Goal: Task Accomplishment & Management: Complete application form

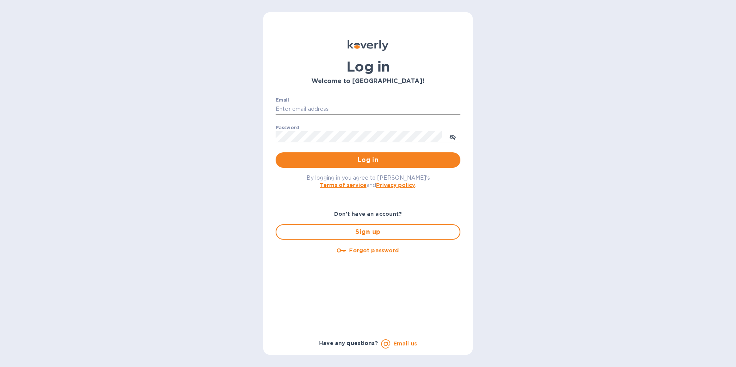
click at [325, 109] on input "Email" at bounding box center [367, 110] width 185 height 12
type input "[EMAIL_ADDRESS][DOMAIN_NAME]"
click at [454, 137] on icon "toggle password visibility" at bounding box center [452, 137] width 6 height 4
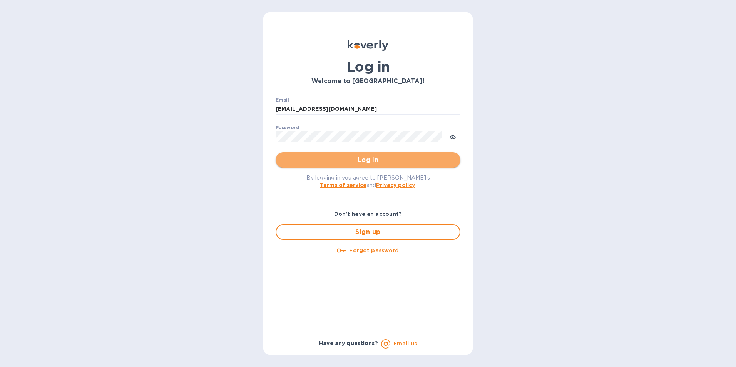
click at [382, 159] on span "Log in" at bounding box center [368, 159] width 172 height 9
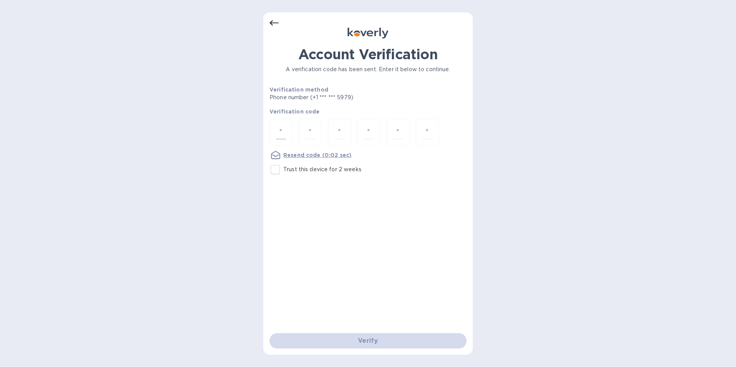
click at [288, 130] on div at bounding box center [280, 132] width 23 height 27
type input "6"
type input "3"
type input "2"
type input "0"
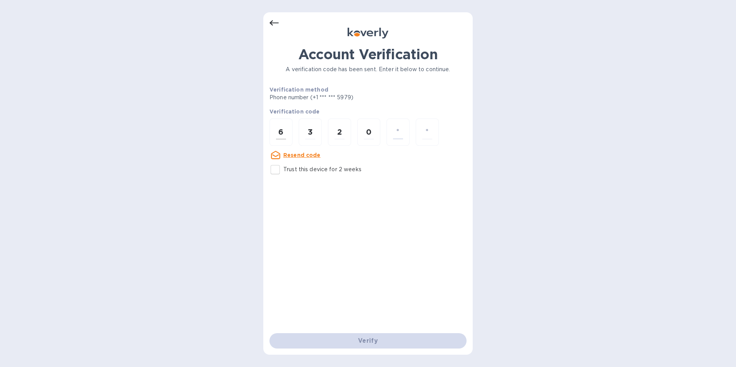
type input "0"
type input "2"
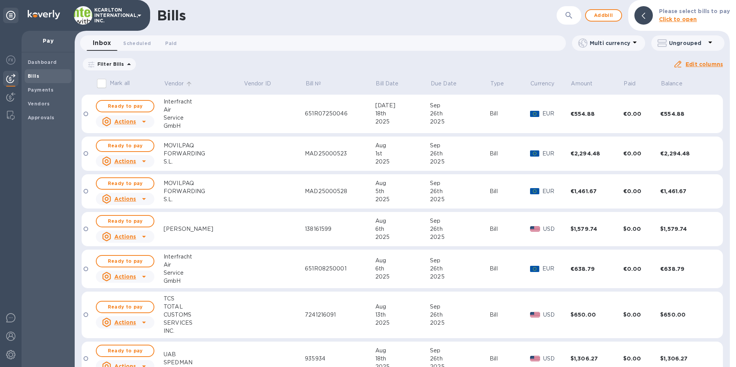
click at [177, 83] on p "Vendor" at bounding box center [174, 84] width 20 height 8
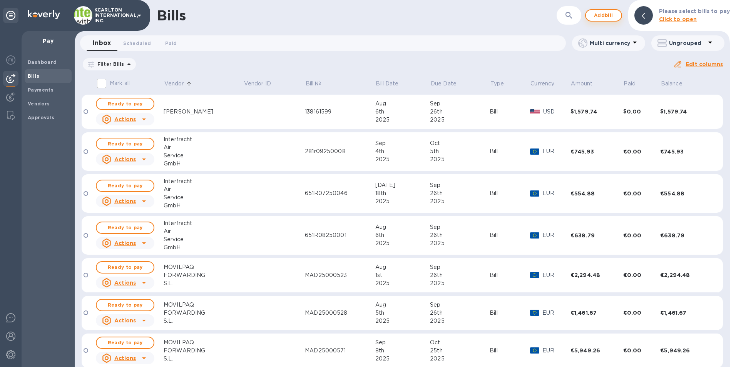
click at [606, 15] on span "Add bill" at bounding box center [603, 15] width 23 height 9
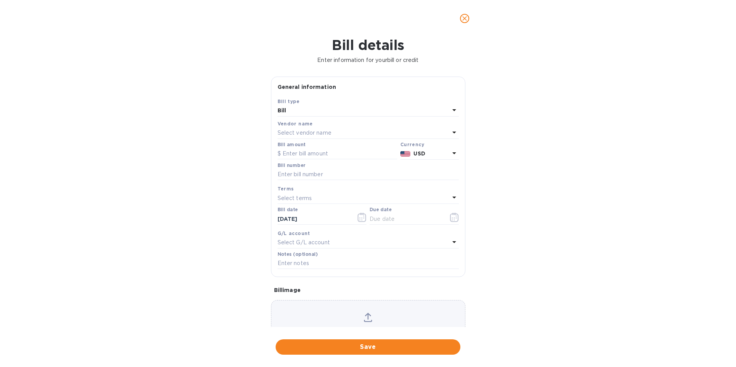
click at [295, 135] on p "Select vendor name" at bounding box center [304, 133] width 54 height 8
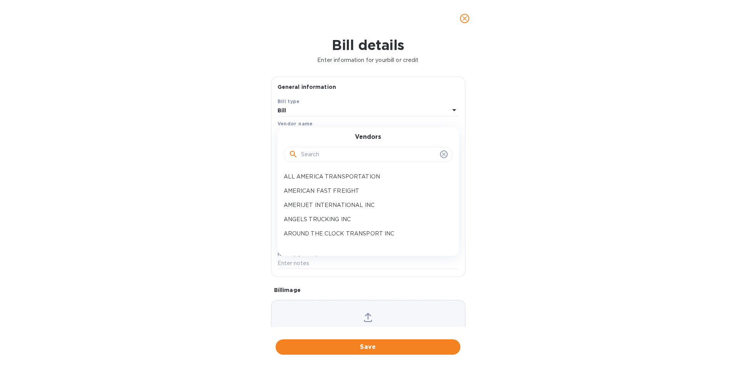
click at [299, 154] on div at bounding box center [368, 155] width 159 height 12
click at [311, 222] on p "ANGELS TRUCKING INC" at bounding box center [365, 219] width 163 height 8
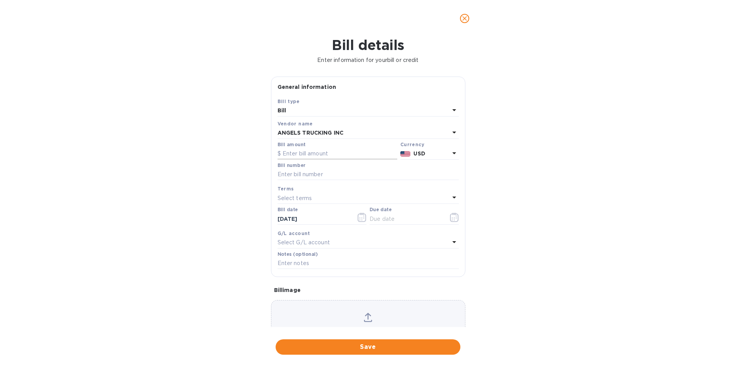
click at [299, 153] on input "text" at bounding box center [337, 154] width 120 height 12
type input "589.88"
click at [292, 174] on input "text" at bounding box center [367, 175] width 181 height 12
type input "KCA-1001-69"
click at [452, 219] on icon "button" at bounding box center [454, 217] width 9 height 9
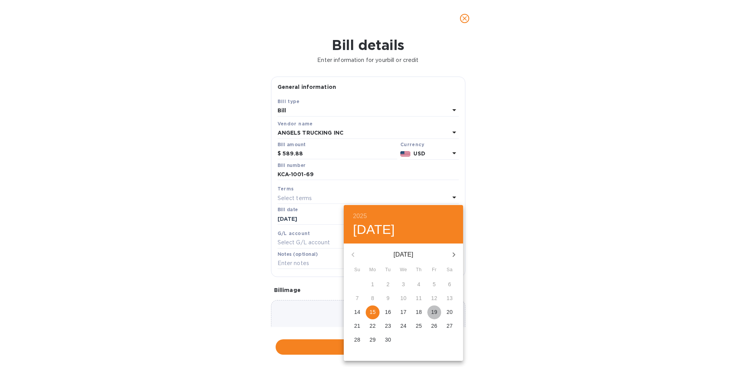
click at [436, 311] on p "19" at bounding box center [434, 312] width 6 height 8
type input "09/19/2025"
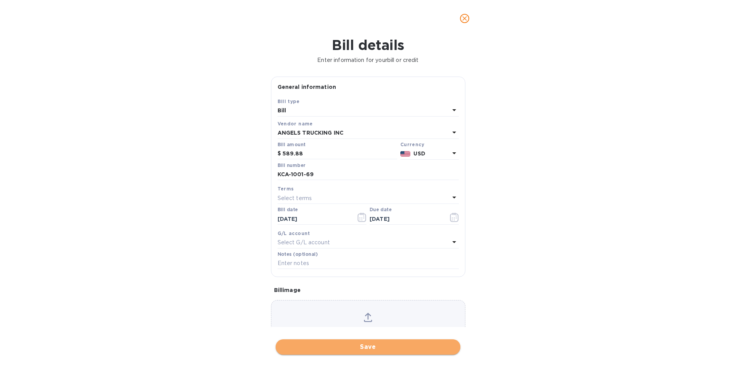
click at [373, 347] on span "Save" at bounding box center [368, 346] width 172 height 9
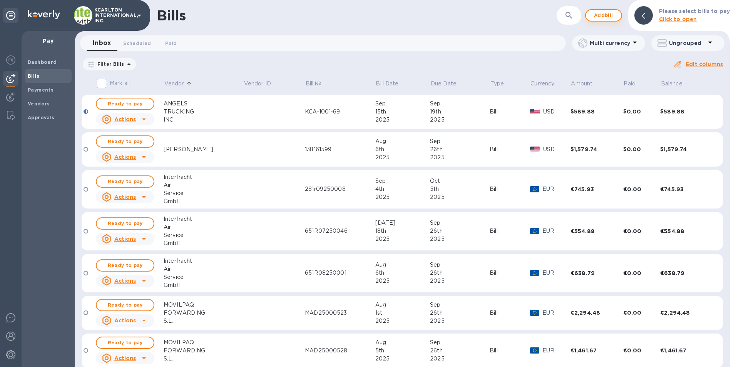
click at [599, 17] on span "Add bill" at bounding box center [603, 15] width 23 height 9
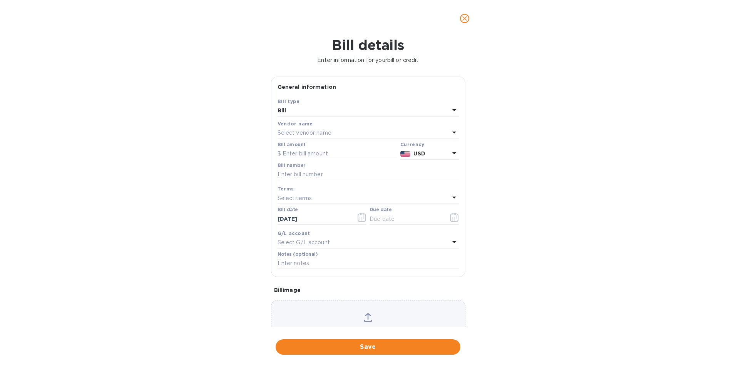
click at [296, 131] on p "Select vendor name" at bounding box center [304, 133] width 54 height 8
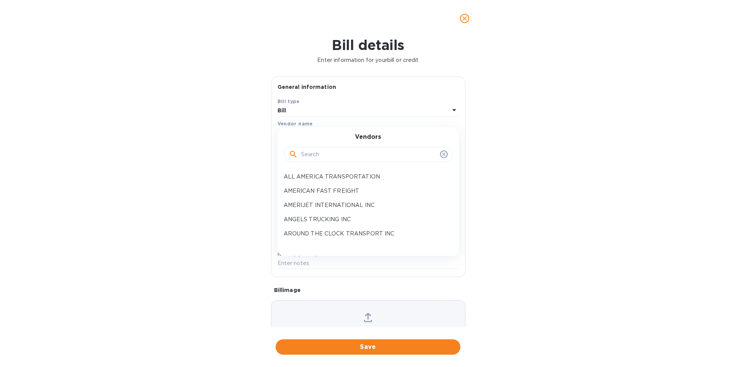
click at [304, 154] on input "text" at bounding box center [369, 155] width 136 height 12
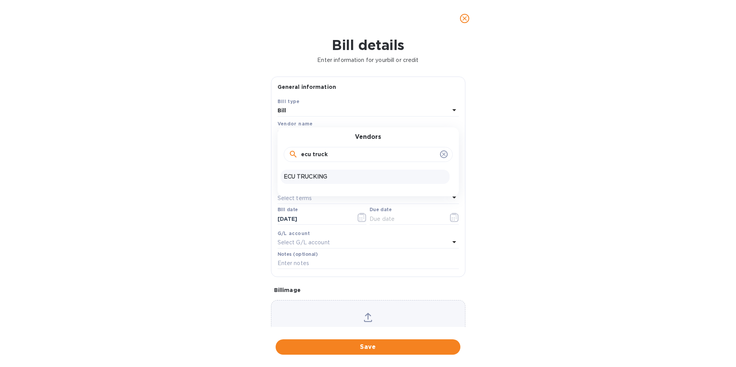
type input "ecu truck"
click at [304, 176] on p "ECU TRUCKING" at bounding box center [365, 177] width 163 height 8
click at [300, 155] on input "text" at bounding box center [337, 154] width 120 height 12
type input "436.37"
click at [313, 175] on input "text" at bounding box center [367, 175] width 181 height 12
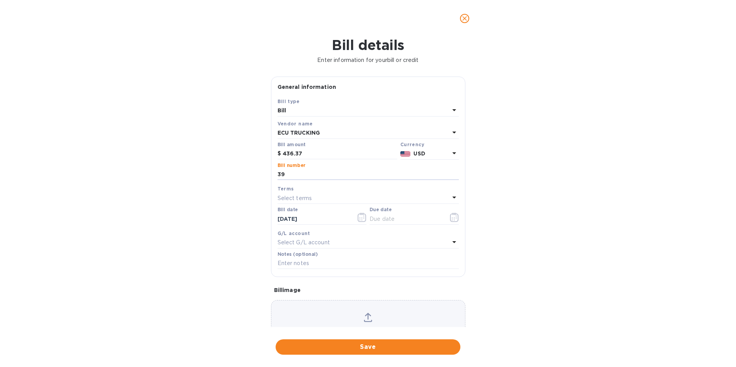
type input "3"
type input "296973"
click at [450, 221] on icon "button" at bounding box center [454, 217] width 9 height 9
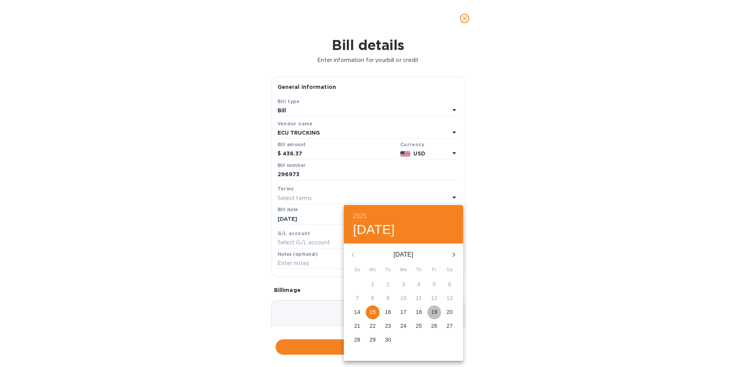
click at [436, 311] on p "19" at bounding box center [434, 312] width 6 height 8
type input "09/19/2025"
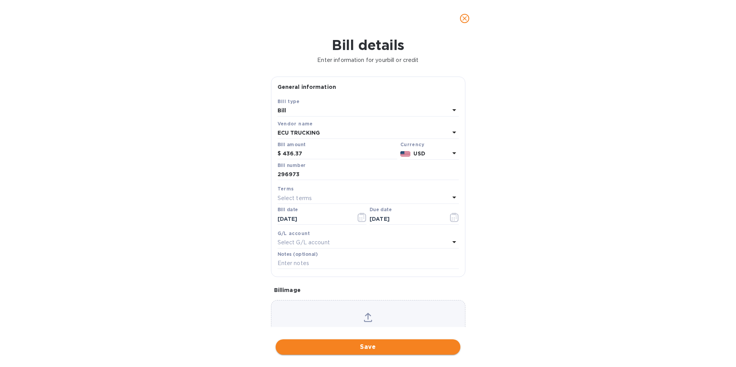
click at [386, 345] on span "Save" at bounding box center [368, 346] width 172 height 9
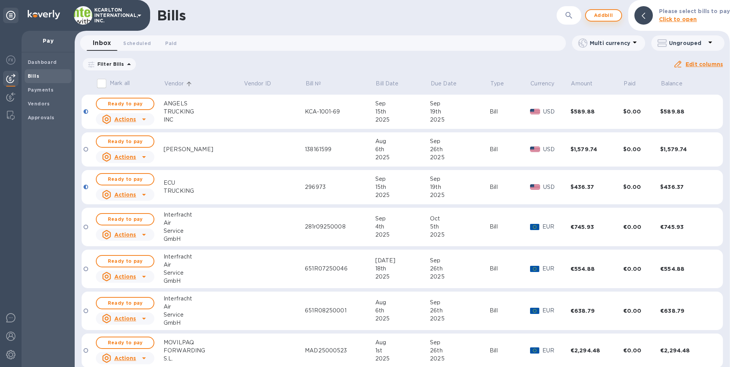
click at [609, 11] on span "Add bill" at bounding box center [603, 15] width 23 height 9
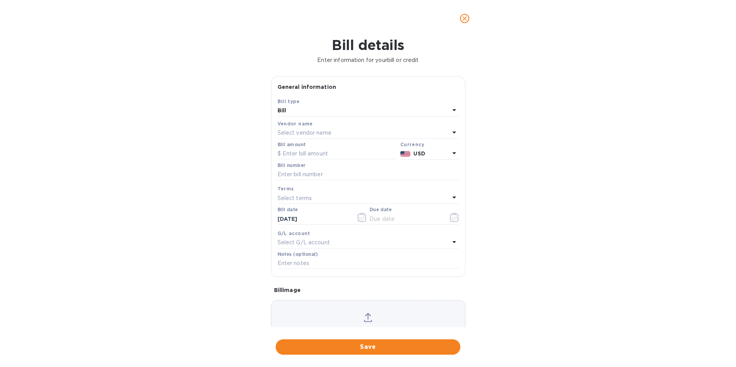
click at [285, 129] on p "Select vendor name" at bounding box center [304, 133] width 54 height 8
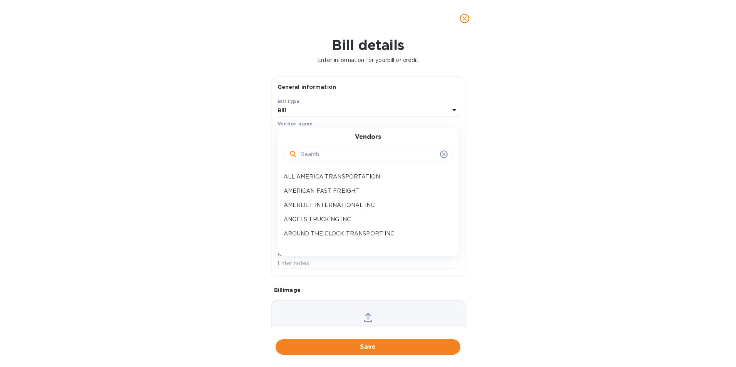
click at [301, 156] on input "text" at bounding box center [369, 155] width 136 height 12
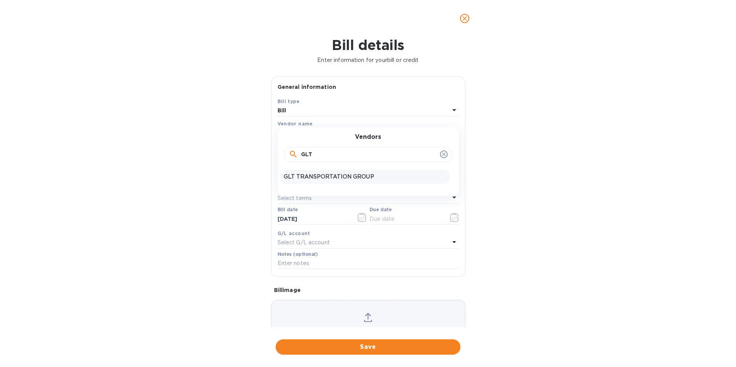
type input "GLT"
click at [317, 180] on p "GLT TRANSPORTATION GROUP" at bounding box center [365, 177] width 163 height 8
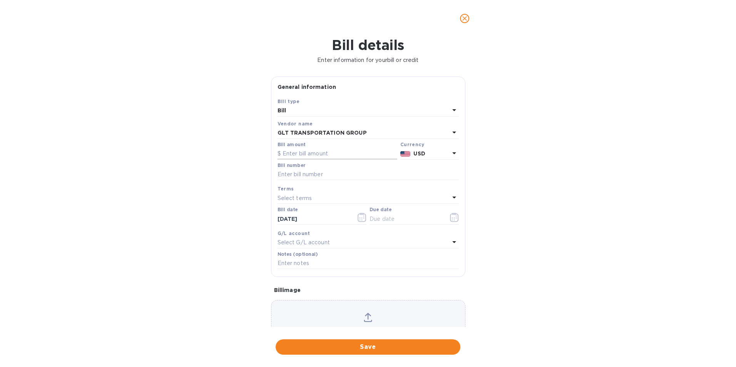
click at [304, 151] on input "text" at bounding box center [337, 154] width 120 height 12
type input "1,460.00"
click at [288, 173] on input "text" at bounding box center [367, 175] width 181 height 12
type input "01083322"
click at [450, 214] on icon "button" at bounding box center [454, 217] width 8 height 9
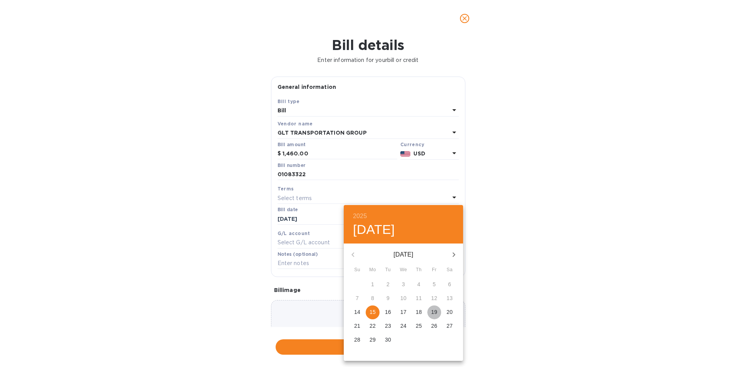
click at [434, 312] on p "19" at bounding box center [434, 312] width 6 height 8
type input "09/19/2025"
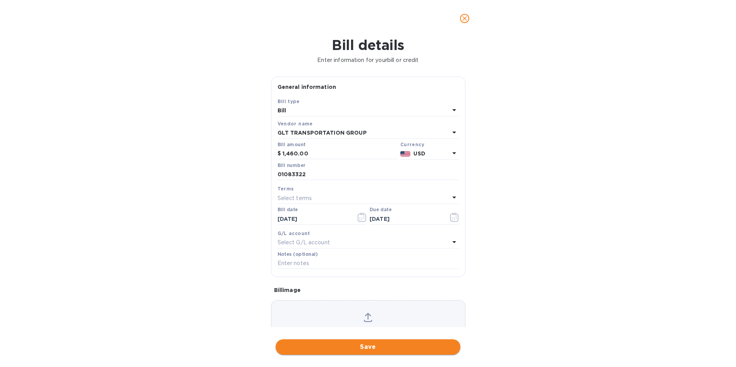
click at [392, 349] on span "Save" at bounding box center [368, 346] width 172 height 9
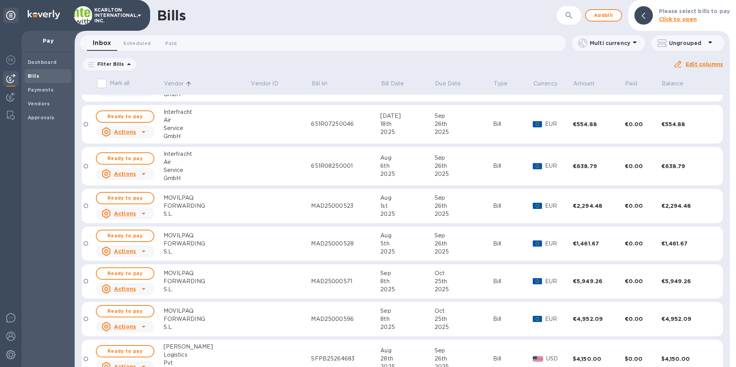
scroll to position [154, 0]
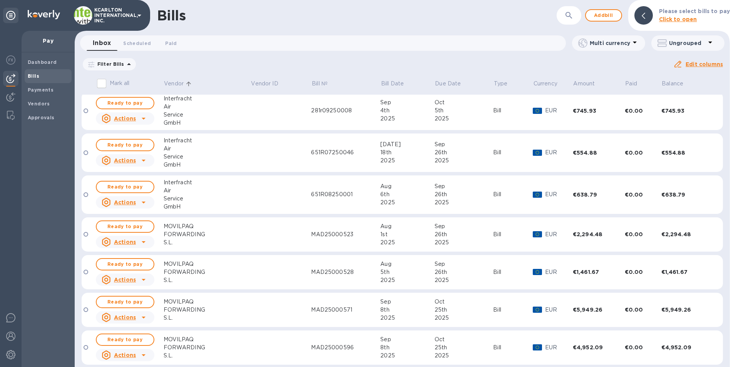
click at [182, 85] on p "Vendor" at bounding box center [174, 84] width 20 height 8
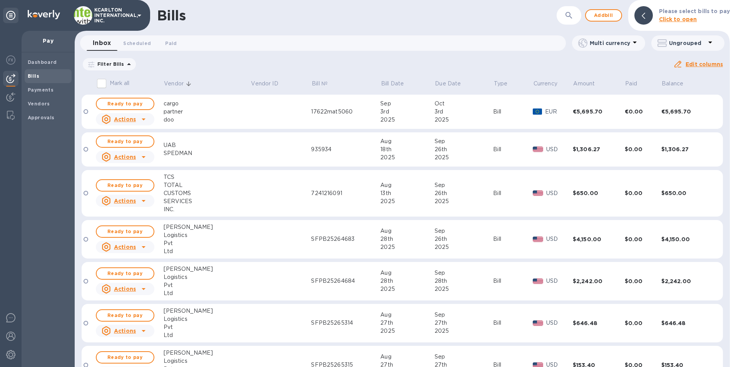
click at [172, 81] on p "Vendor" at bounding box center [174, 84] width 20 height 8
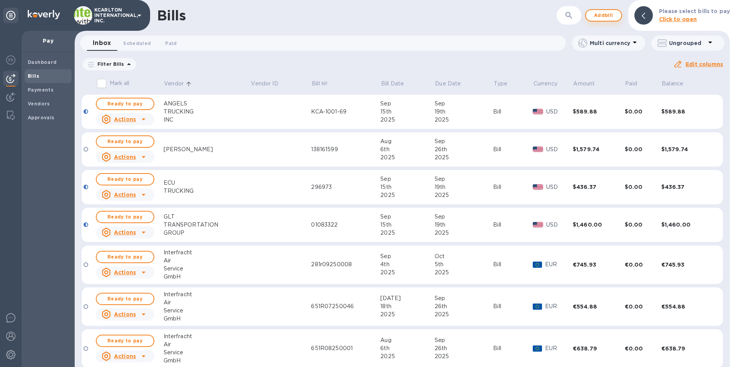
click at [611, 13] on span "Add bill" at bounding box center [603, 15] width 23 height 9
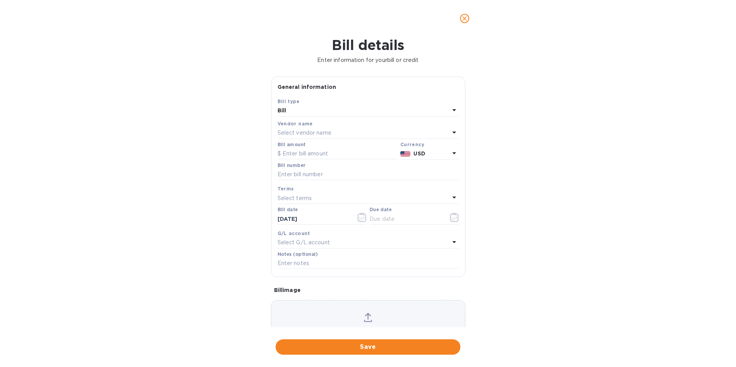
click at [292, 129] on p "Select vendor name" at bounding box center [304, 133] width 54 height 8
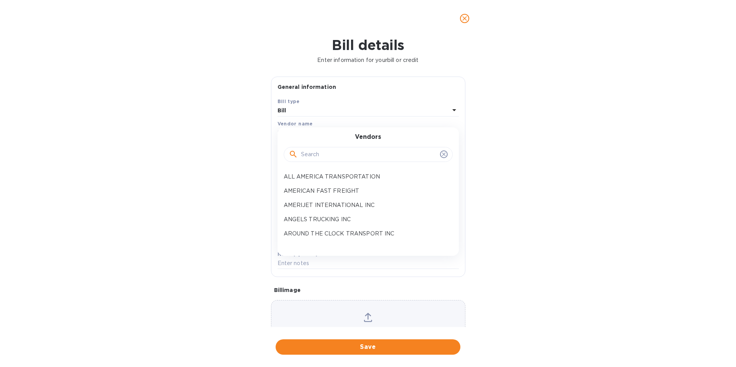
click at [300, 150] on div at bounding box center [368, 155] width 159 height 12
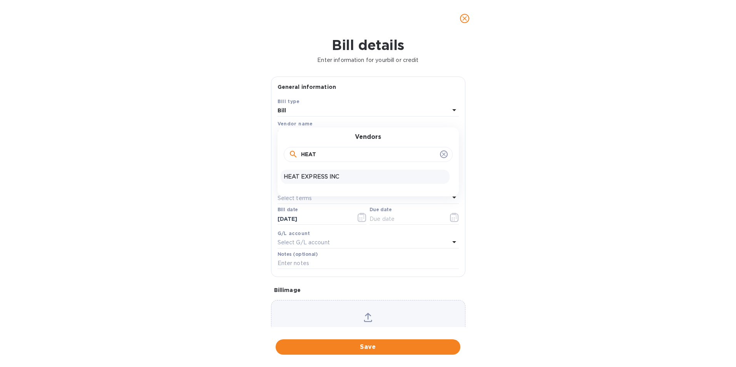
type input "HEAT"
click at [299, 174] on p "HEAT EXPRESS INC" at bounding box center [365, 177] width 163 height 8
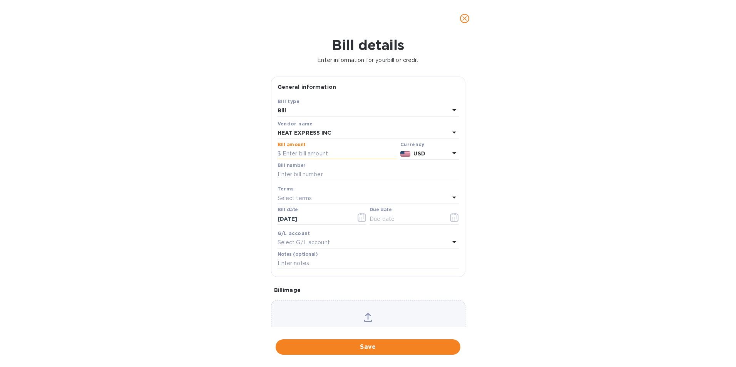
click at [302, 155] on input "text" at bounding box center [337, 154] width 120 height 12
type input "1,075.09"
click at [312, 173] on input "text" at bounding box center [367, 175] width 181 height 12
type input "168122, 124, 123, 557, 700"
click at [450, 220] on icon "button" at bounding box center [454, 217] width 9 height 9
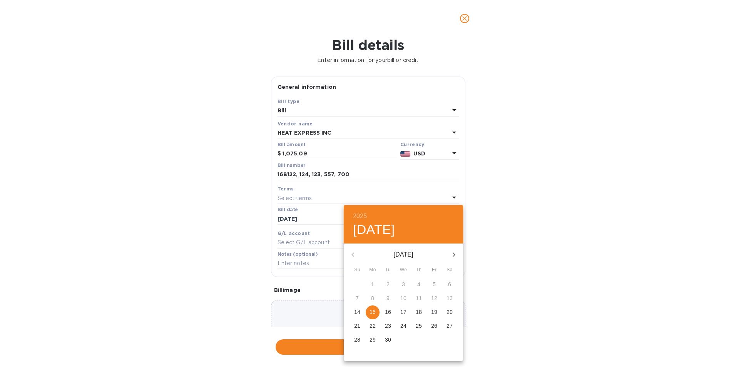
click at [433, 312] on p "19" at bounding box center [434, 312] width 6 height 8
type input "09/19/2025"
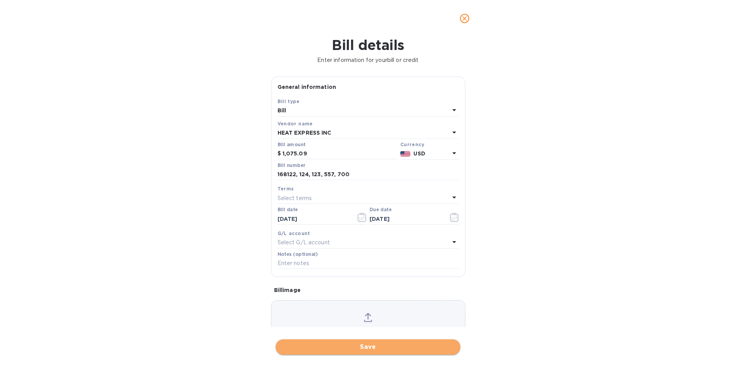
click at [384, 348] on span "Save" at bounding box center [368, 346] width 172 height 9
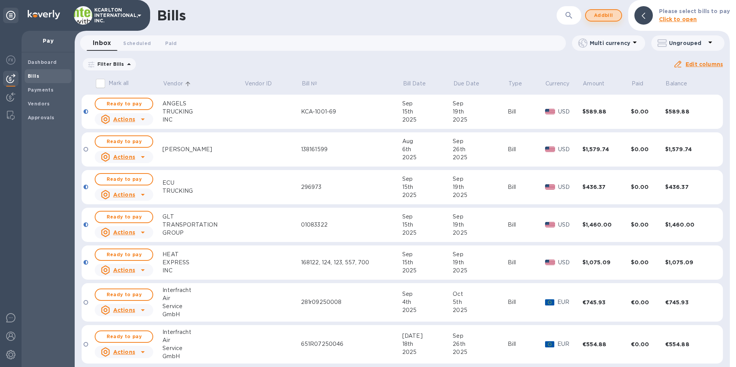
click at [608, 17] on span "Add bill" at bounding box center [603, 15] width 23 height 9
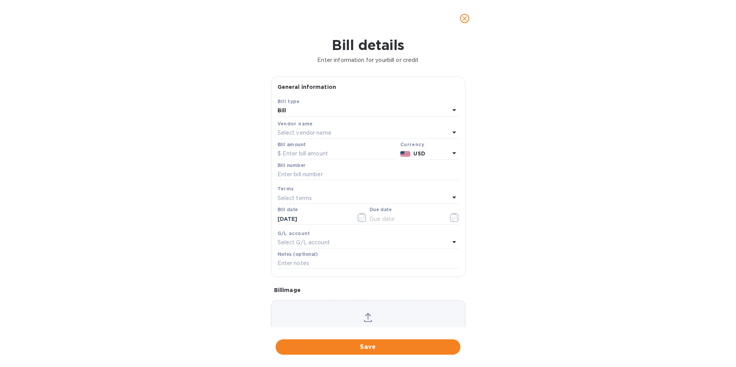
click at [294, 134] on p "Select vendor name" at bounding box center [304, 133] width 54 height 8
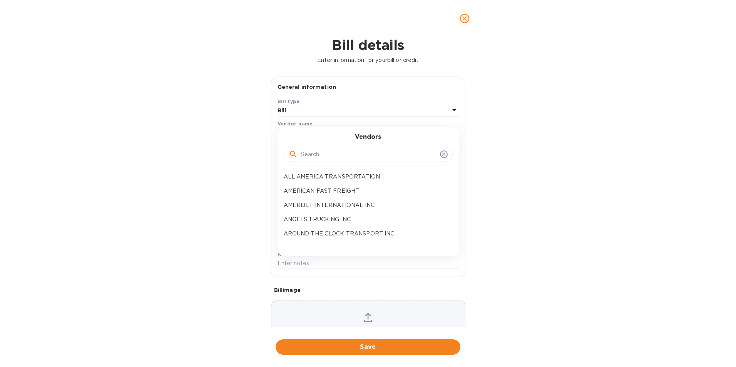
click at [300, 154] on div at bounding box center [368, 155] width 159 height 12
type input "MS WAREHOUSE"
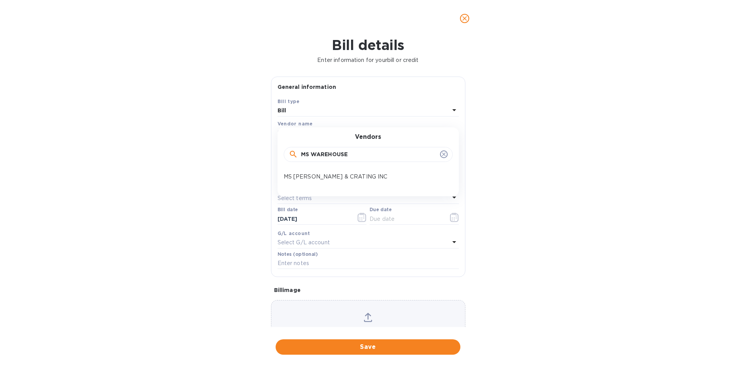
click at [307, 175] on p "MS WAREHOUSE & CRATING INC" at bounding box center [365, 177] width 163 height 8
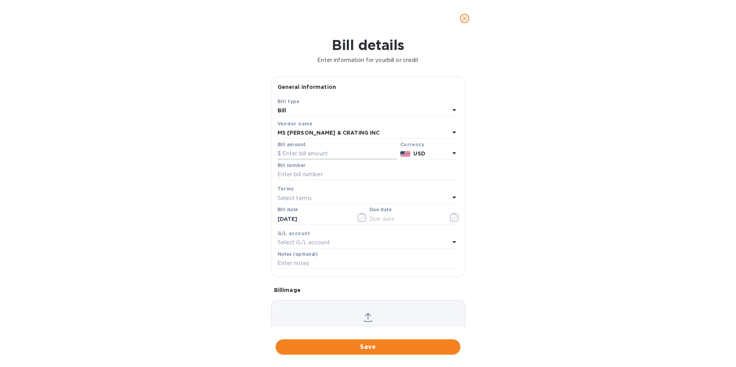
click at [311, 155] on input "text" at bounding box center [337, 154] width 120 height 12
click at [299, 150] on input "text" at bounding box center [337, 154] width 120 height 12
type input "92.50"
click at [290, 176] on input "text" at bounding box center [367, 175] width 181 height 12
type input "10910"
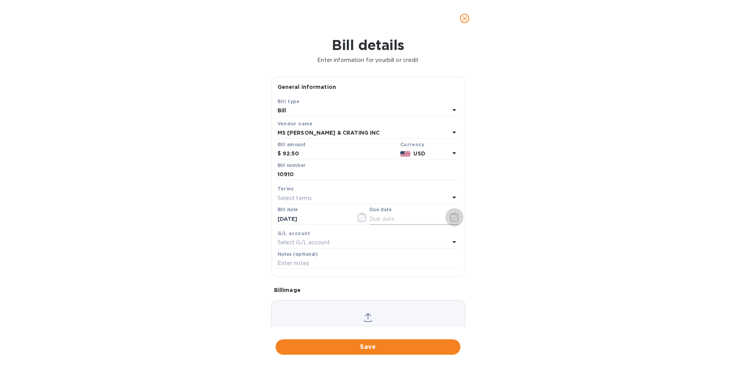
click at [450, 217] on icon "button" at bounding box center [454, 217] width 8 height 9
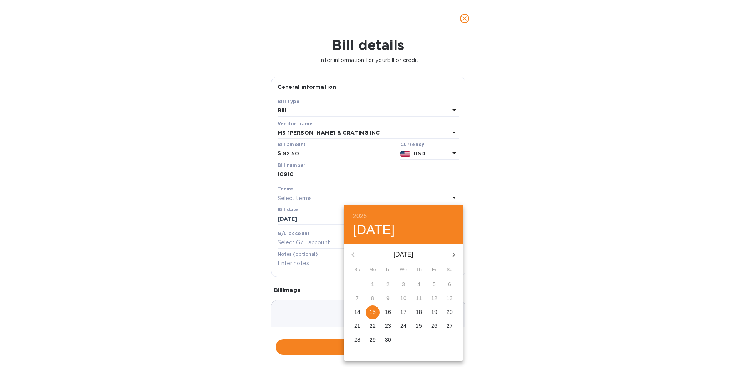
click at [433, 308] on p "19" at bounding box center [434, 312] width 6 height 8
type input "09/19/2025"
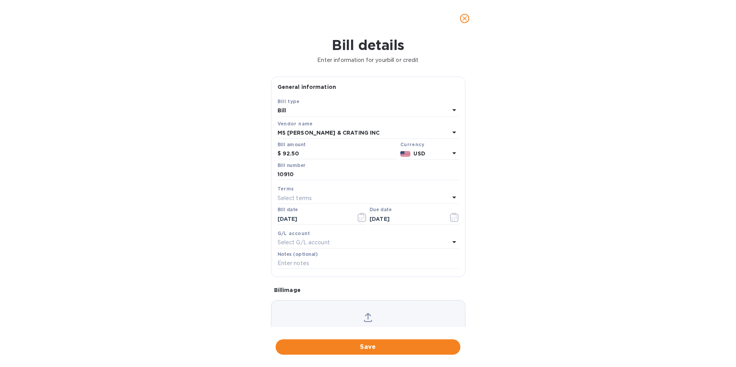
drag, startPoint x: 382, startPoint y: 346, endPoint x: 286, endPoint y: 292, distance: 109.6
click at [381, 343] on span "Save" at bounding box center [368, 346] width 172 height 9
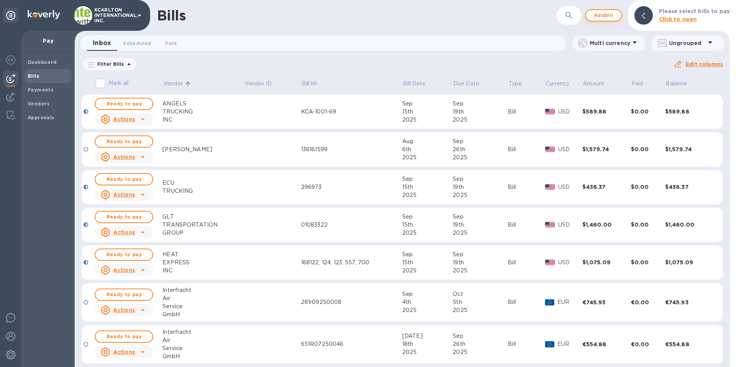
click at [604, 13] on span "Add bill" at bounding box center [603, 15] width 23 height 9
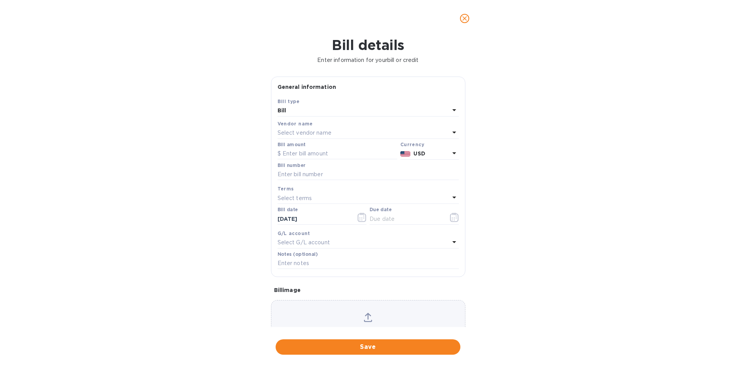
click at [340, 130] on div "Select vendor name" at bounding box center [363, 133] width 172 height 11
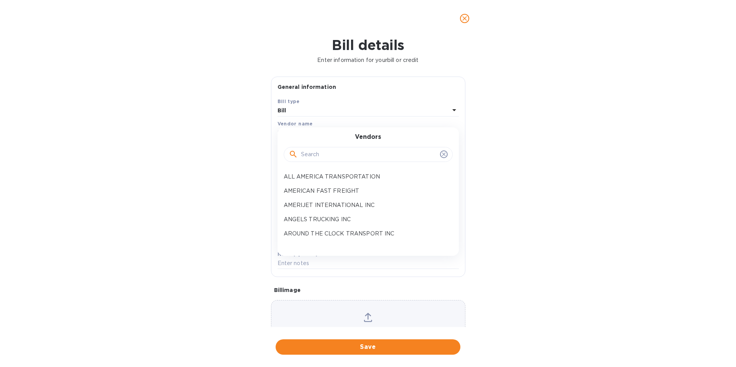
click at [333, 149] on input "text" at bounding box center [369, 155] width 136 height 12
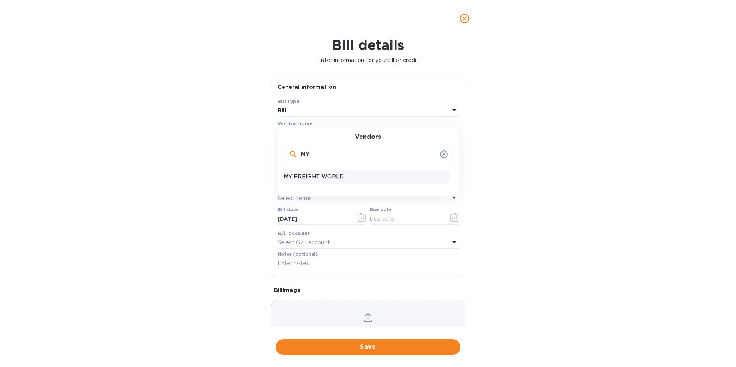
type input "MY"
click at [323, 178] on p "MY FREIGHT WORLD" at bounding box center [365, 177] width 163 height 8
click at [314, 159] on input "text" at bounding box center [337, 154] width 120 height 12
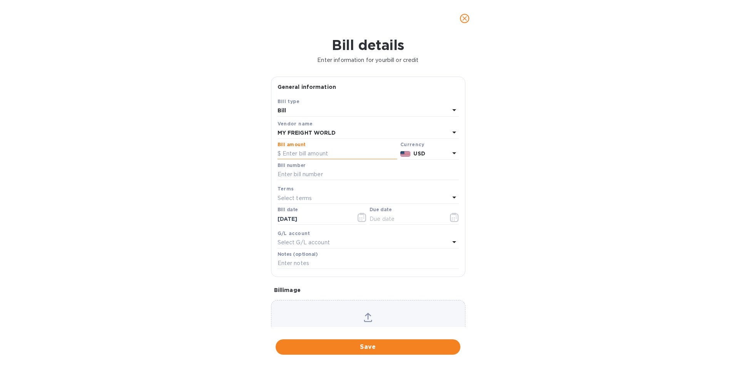
click at [314, 154] on input "text" at bounding box center [337, 154] width 120 height 12
type input "1,900.00"
click at [302, 175] on input "text" at bounding box center [367, 175] width 181 height 12
type input "FRN39345INV1"
click at [450, 219] on icon "button" at bounding box center [454, 217] width 9 height 9
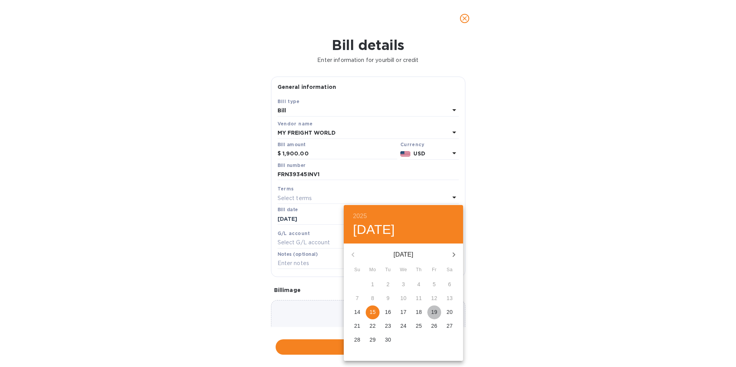
click at [437, 312] on p "19" at bounding box center [434, 312] width 6 height 8
type input "09/19/2025"
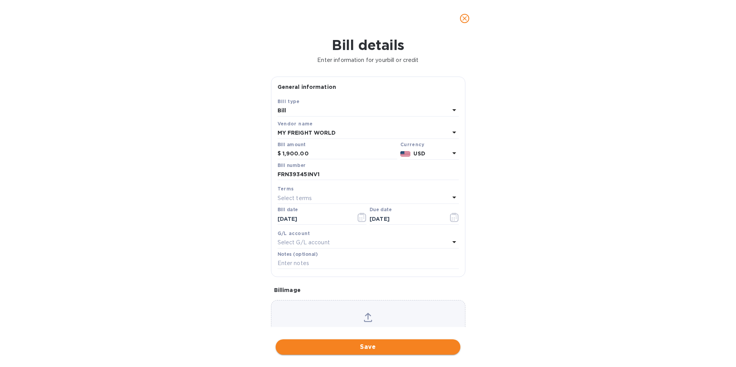
click at [404, 346] on span "Save" at bounding box center [368, 346] width 172 height 9
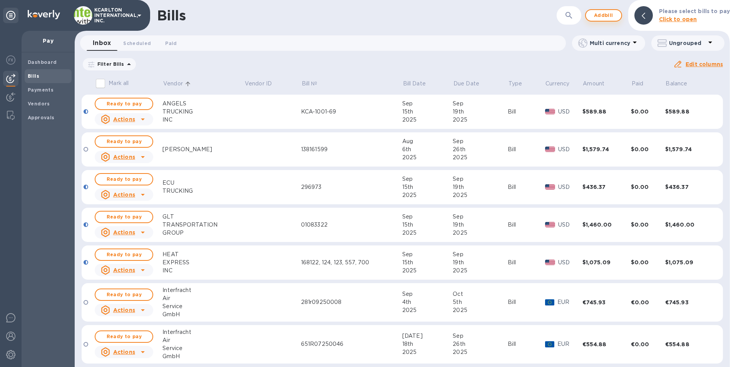
click at [606, 12] on span "Add bill" at bounding box center [603, 15] width 23 height 9
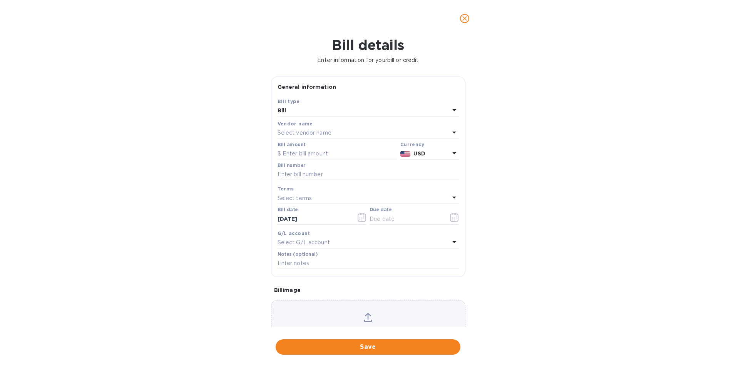
click at [296, 134] on p "Select vendor name" at bounding box center [304, 133] width 54 height 8
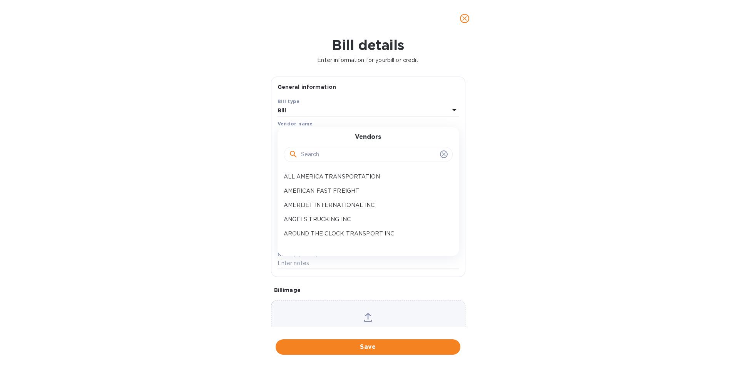
click at [305, 159] on input "text" at bounding box center [369, 155] width 136 height 12
type input "CAR"
click at [315, 173] on p "CARIBBEAN SHIPPING SERVICES INC" at bounding box center [365, 177] width 163 height 8
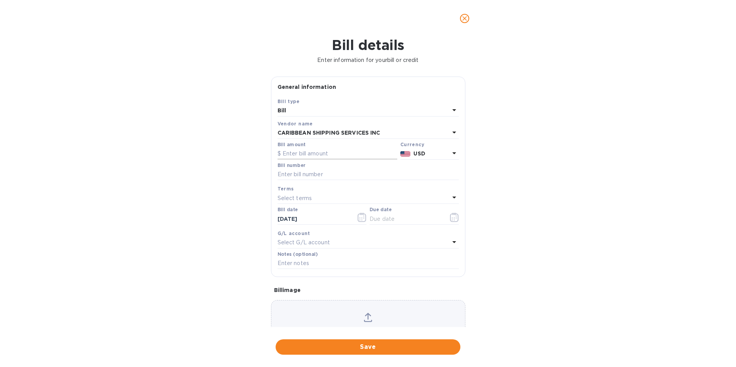
click at [311, 156] on input "text" at bounding box center [337, 154] width 120 height 12
type input "11,913.00"
click at [302, 171] on input "text" at bounding box center [367, 175] width 181 height 12
type input "F0065519"
click at [451, 216] on icon "button" at bounding box center [454, 217] width 9 height 9
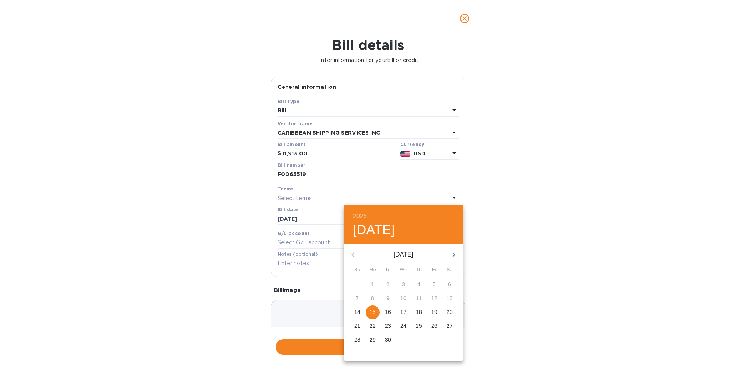
click at [432, 311] on p "19" at bounding box center [434, 312] width 6 height 8
type input "09/19/2025"
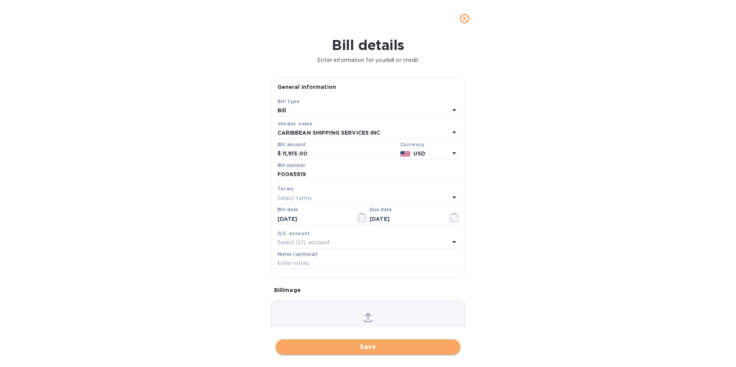
click at [390, 345] on span "Save" at bounding box center [368, 346] width 172 height 9
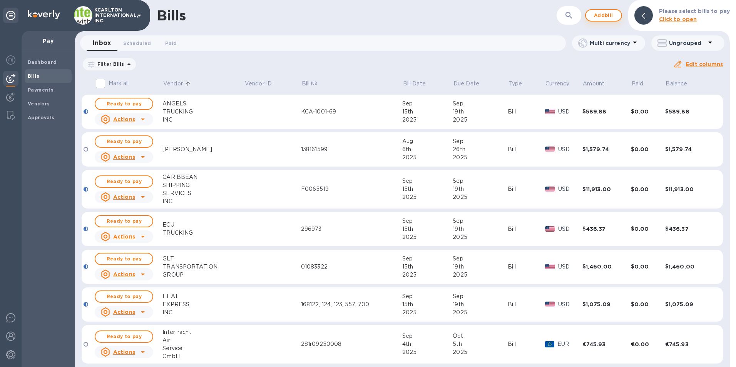
click at [611, 13] on span "Add bill" at bounding box center [603, 15] width 23 height 9
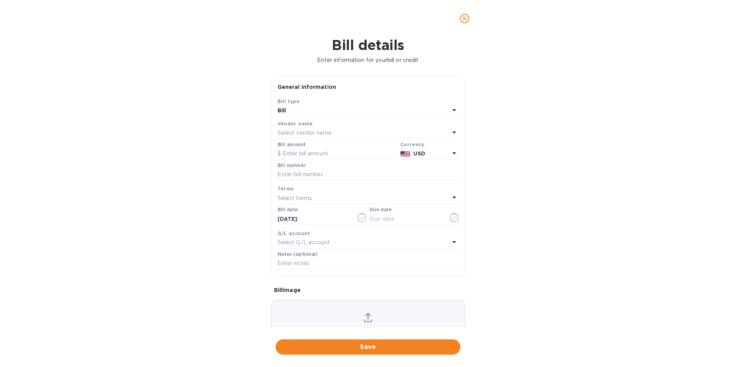
click at [292, 134] on p "Select vendor name" at bounding box center [304, 133] width 54 height 8
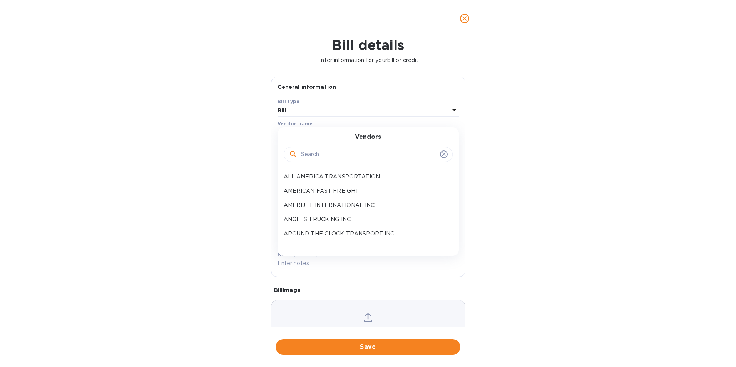
click at [302, 153] on input "text" at bounding box center [369, 155] width 136 height 12
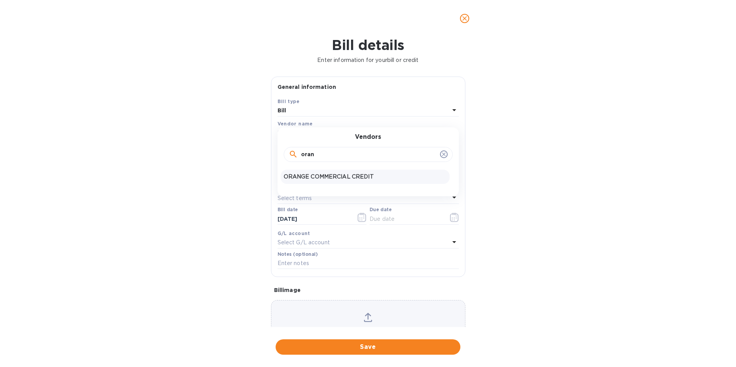
type input "oran"
click at [311, 178] on p "ORANGE COMMERCIAL CREDIT" at bounding box center [365, 177] width 163 height 8
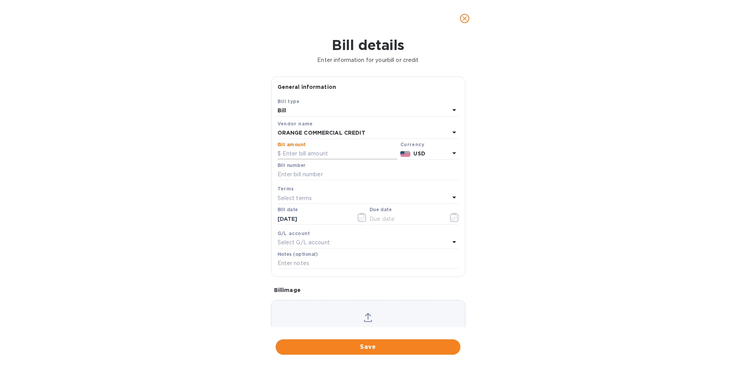
click at [310, 155] on input "text" at bounding box center [337, 154] width 120 height 12
type input "3,943.00"
click at [293, 171] on input "text" at bounding box center [367, 175] width 181 height 12
type input "0278561"
click at [450, 219] on icon "button" at bounding box center [454, 217] width 9 height 9
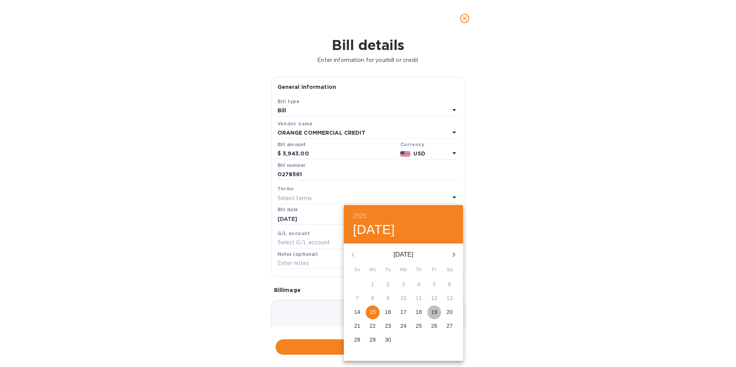
click at [432, 310] on p "19" at bounding box center [434, 312] width 6 height 8
type input "09/19/2025"
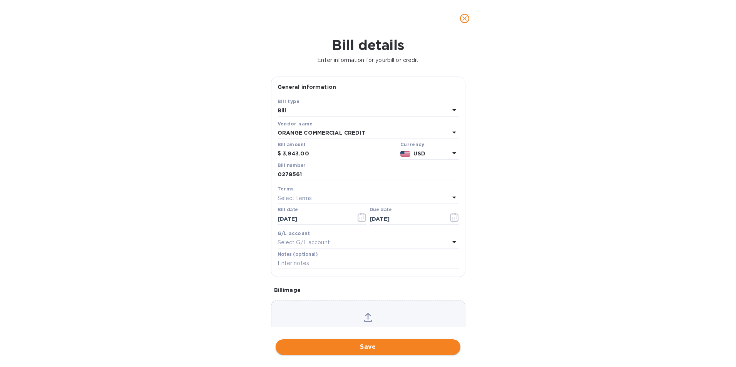
click at [366, 342] on button "Save" at bounding box center [367, 346] width 185 height 15
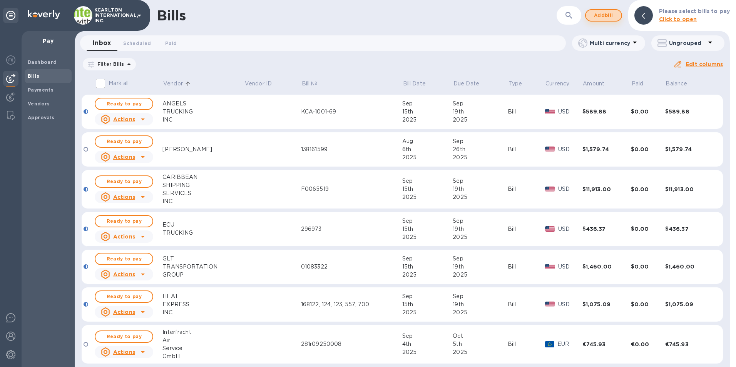
click at [609, 18] on span "Add bill" at bounding box center [603, 15] width 23 height 9
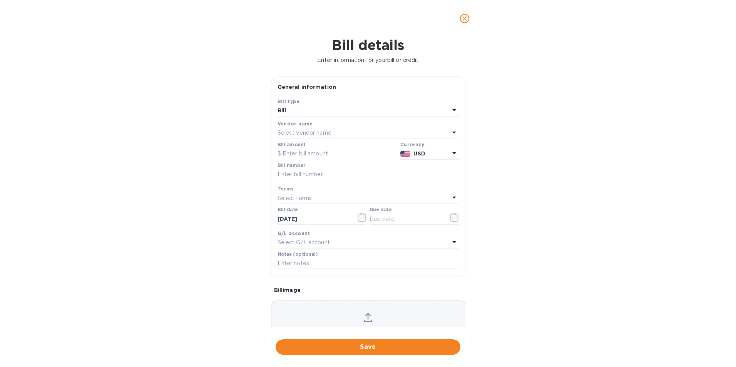
click at [296, 129] on p "Select vendor name" at bounding box center [304, 133] width 54 height 8
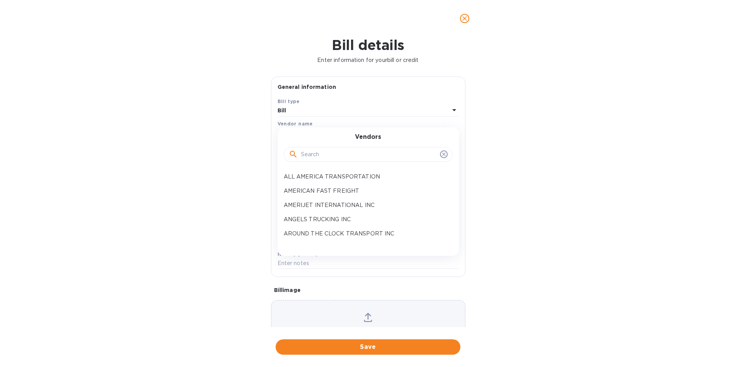
click at [319, 155] on input "text" at bounding box center [369, 155] width 136 height 12
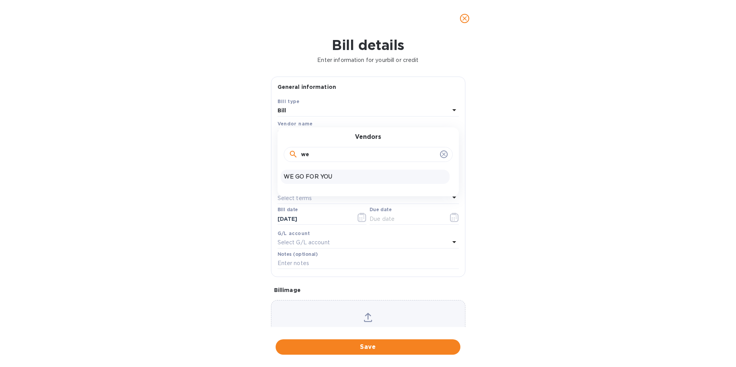
type input "we"
click at [316, 173] on p "WE GO FOR YOU" at bounding box center [365, 177] width 163 height 8
click at [316, 156] on input "text" at bounding box center [337, 154] width 120 height 12
type input "135"
click at [304, 170] on input "text" at bounding box center [367, 175] width 181 height 12
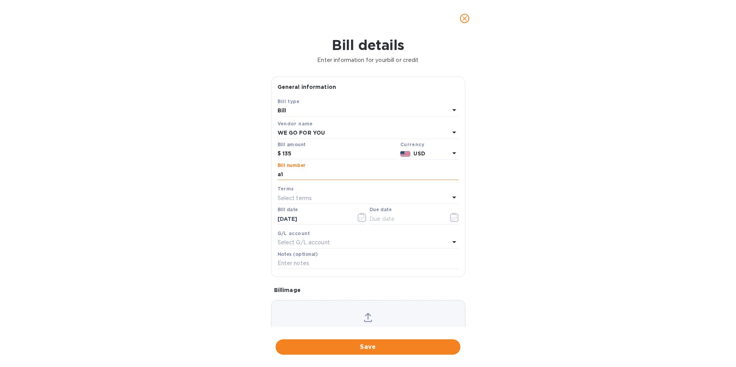
type input "a"
click at [311, 177] on input "A108105," at bounding box center [367, 175] width 181 height 12
type input "A108105, A108104"
click at [451, 220] on icon "button" at bounding box center [451, 219] width 1 height 1
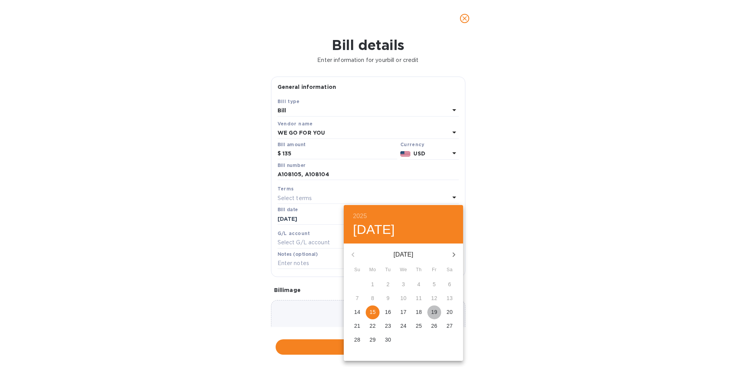
click at [436, 313] on p "19" at bounding box center [434, 312] width 6 height 8
type input "09/19/2025"
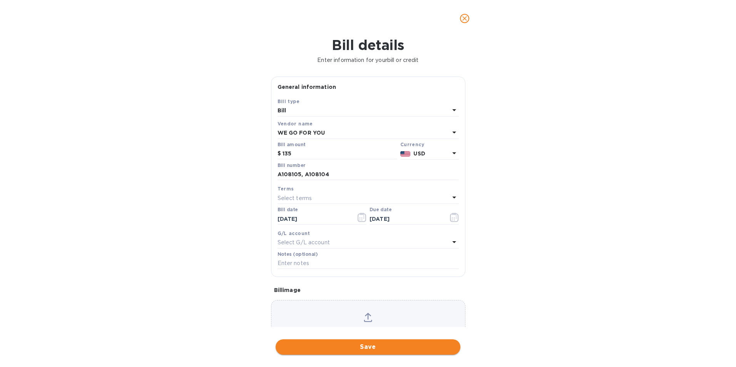
click at [412, 350] on span "Save" at bounding box center [368, 346] width 172 height 9
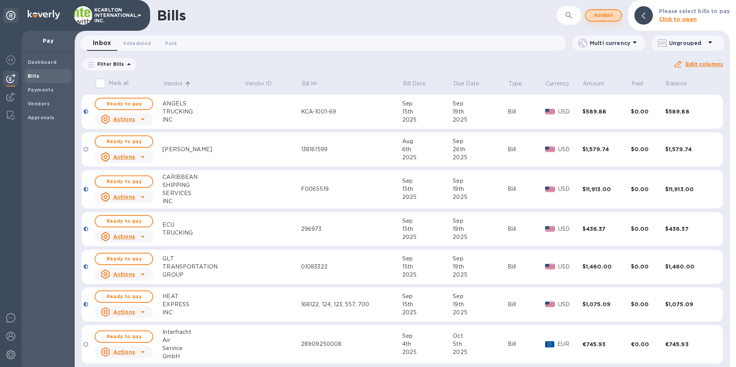
click at [600, 12] on span "Add bill" at bounding box center [603, 15] width 23 height 9
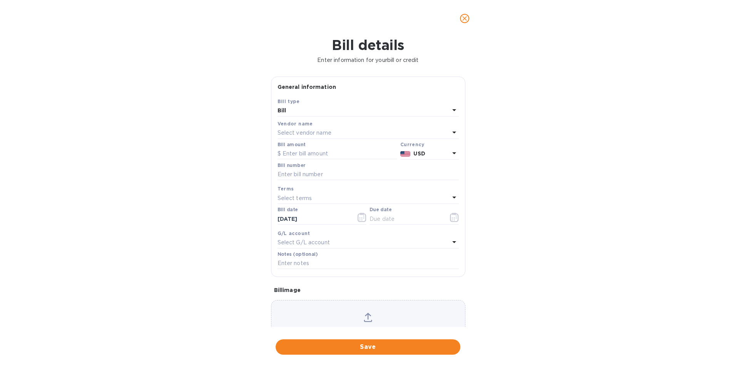
click at [322, 132] on p "Select vendor name" at bounding box center [304, 133] width 54 height 8
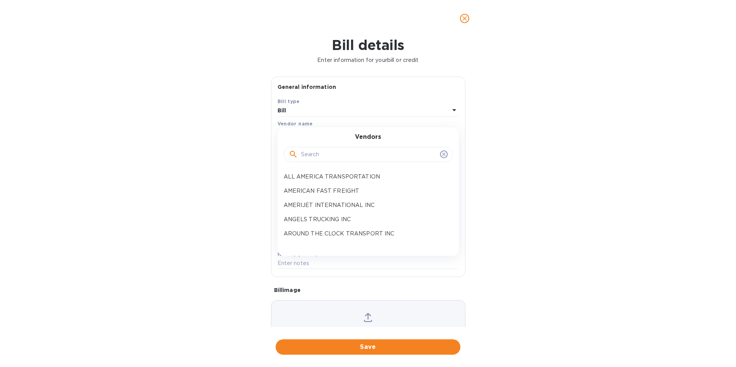
click at [321, 156] on input "text" at bounding box center [369, 155] width 136 height 12
type input "WORL"
click at [324, 230] on p "WORLD INSURANCE SERVICES INC" at bounding box center [365, 234] width 163 height 8
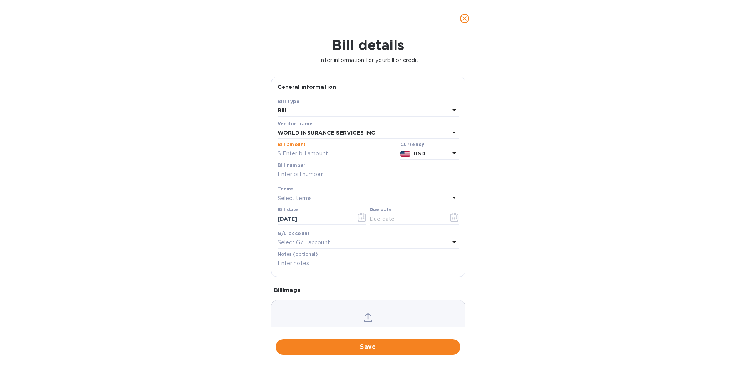
click at [334, 150] on input "text" at bounding box center [337, 154] width 120 height 12
type input "2,384.59"
click at [344, 180] on input "text" at bounding box center [367, 175] width 181 height 12
type input "2025-107405"
click at [450, 222] on icon "button" at bounding box center [454, 217] width 8 height 9
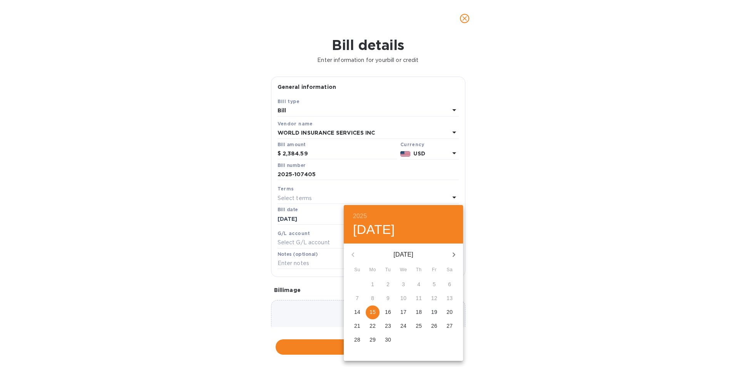
click at [436, 310] on p "19" at bounding box center [434, 312] width 6 height 8
type input "09/19/2025"
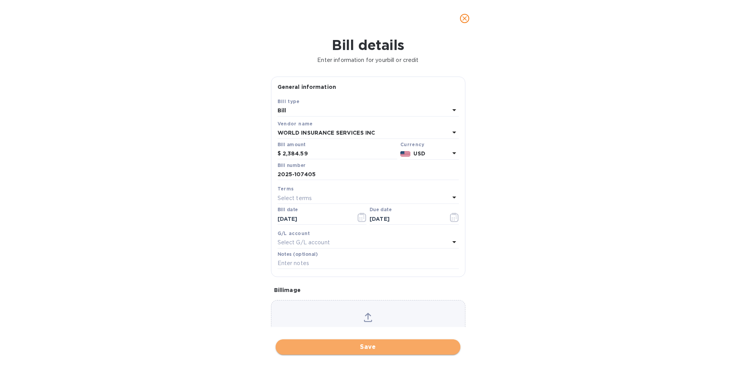
click at [370, 348] on span "Save" at bounding box center [368, 346] width 172 height 9
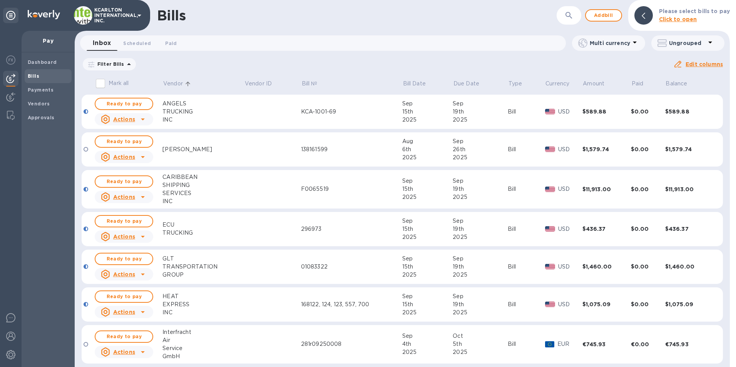
click at [176, 301] on div "EXPRESS" at bounding box center [203, 305] width 82 height 8
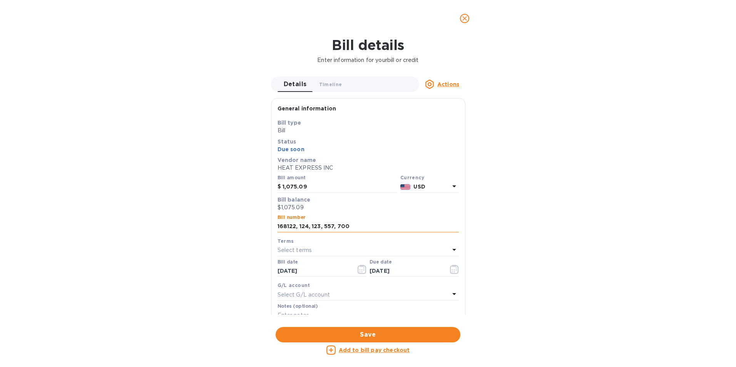
click at [369, 227] on input "168122, 124, 123, 557, 700" at bounding box center [367, 227] width 181 height 12
type input "168122, 124, 123, 557, 700,166998"
drag, startPoint x: 314, startPoint y: 185, endPoint x: 281, endPoint y: 189, distance: 33.4
click at [281, 189] on div "$ 1,075.09" at bounding box center [337, 187] width 120 height 12
type input "1,595.98"
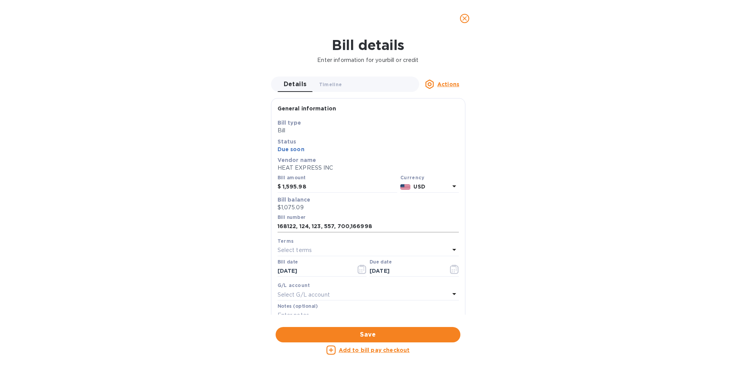
click at [350, 226] on input "168122, 124, 123, 557, 700,166998" at bounding box center [367, 227] width 181 height 12
click at [370, 225] on input "168122, 124, 123, 557, 700, 166998" at bounding box center [367, 227] width 181 height 12
type input "168122, 124, 123, 557, 700, 166998, 167123"
click at [385, 336] on span "Save" at bounding box center [368, 334] width 172 height 9
